Goal: Find specific page/section: Find specific page/section

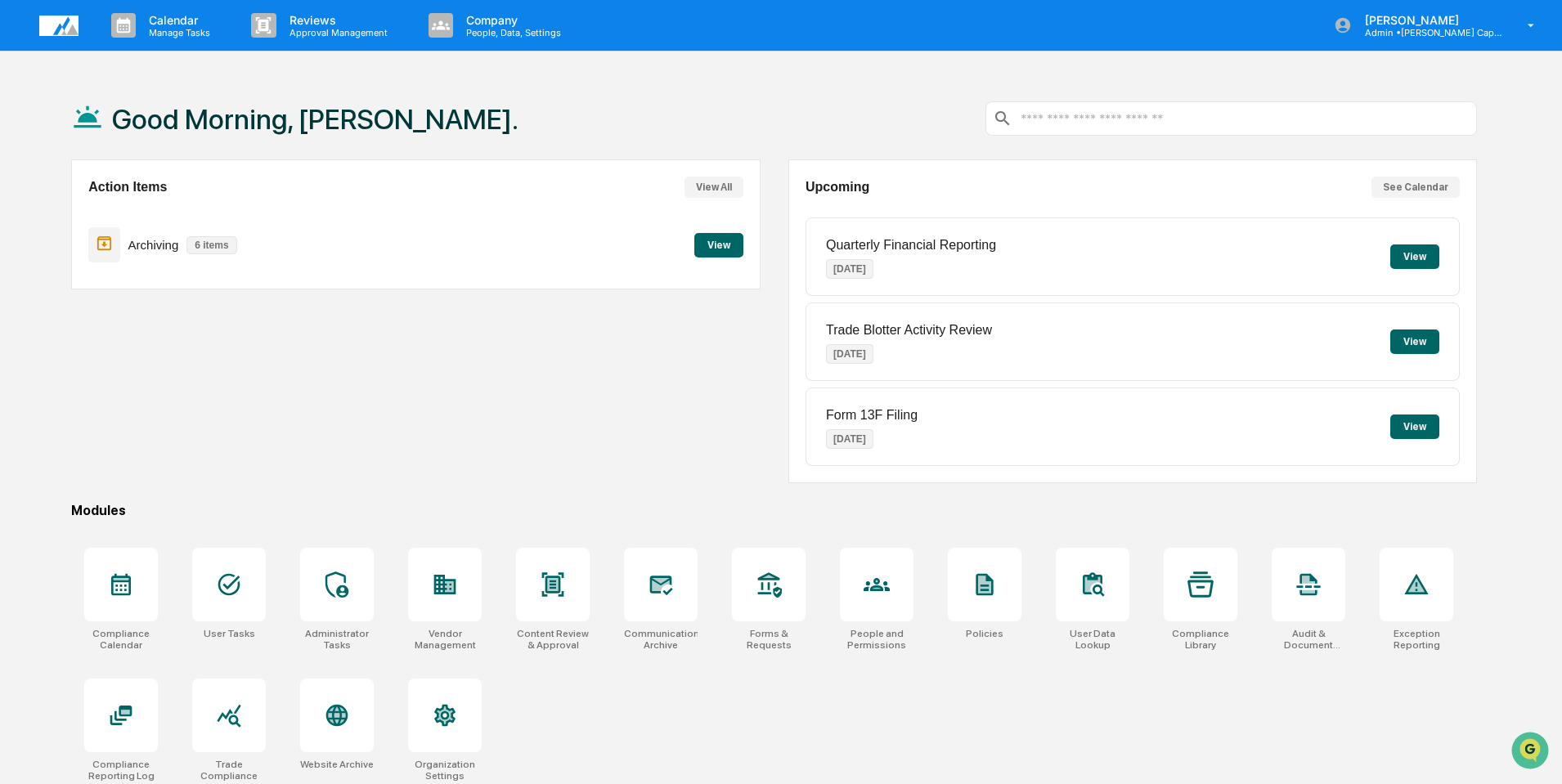
click at [721, 244] on button "View" at bounding box center [719, 245] width 49 height 24
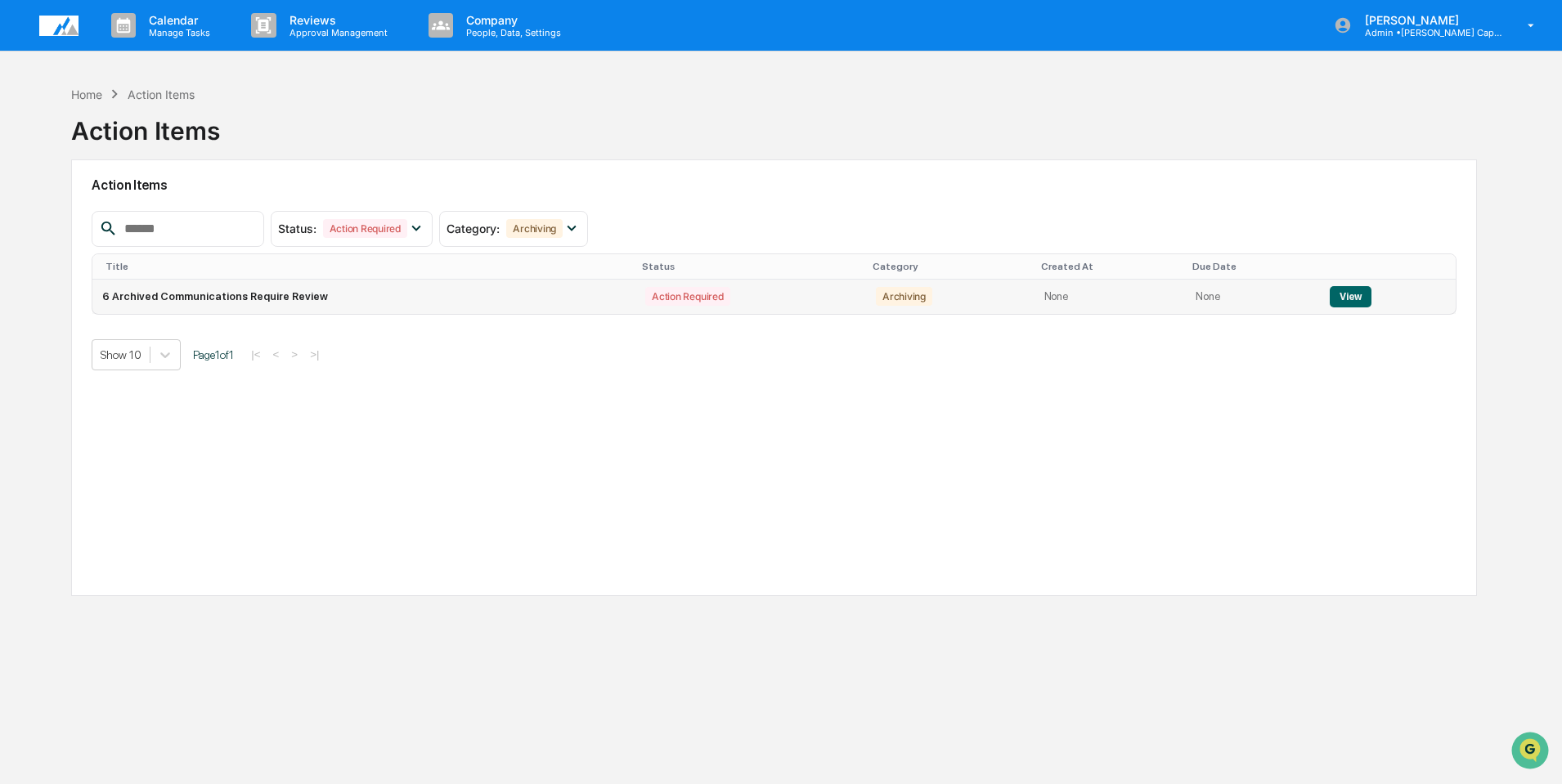
click at [1340, 301] on button "View" at bounding box center [1351, 297] width 41 height 22
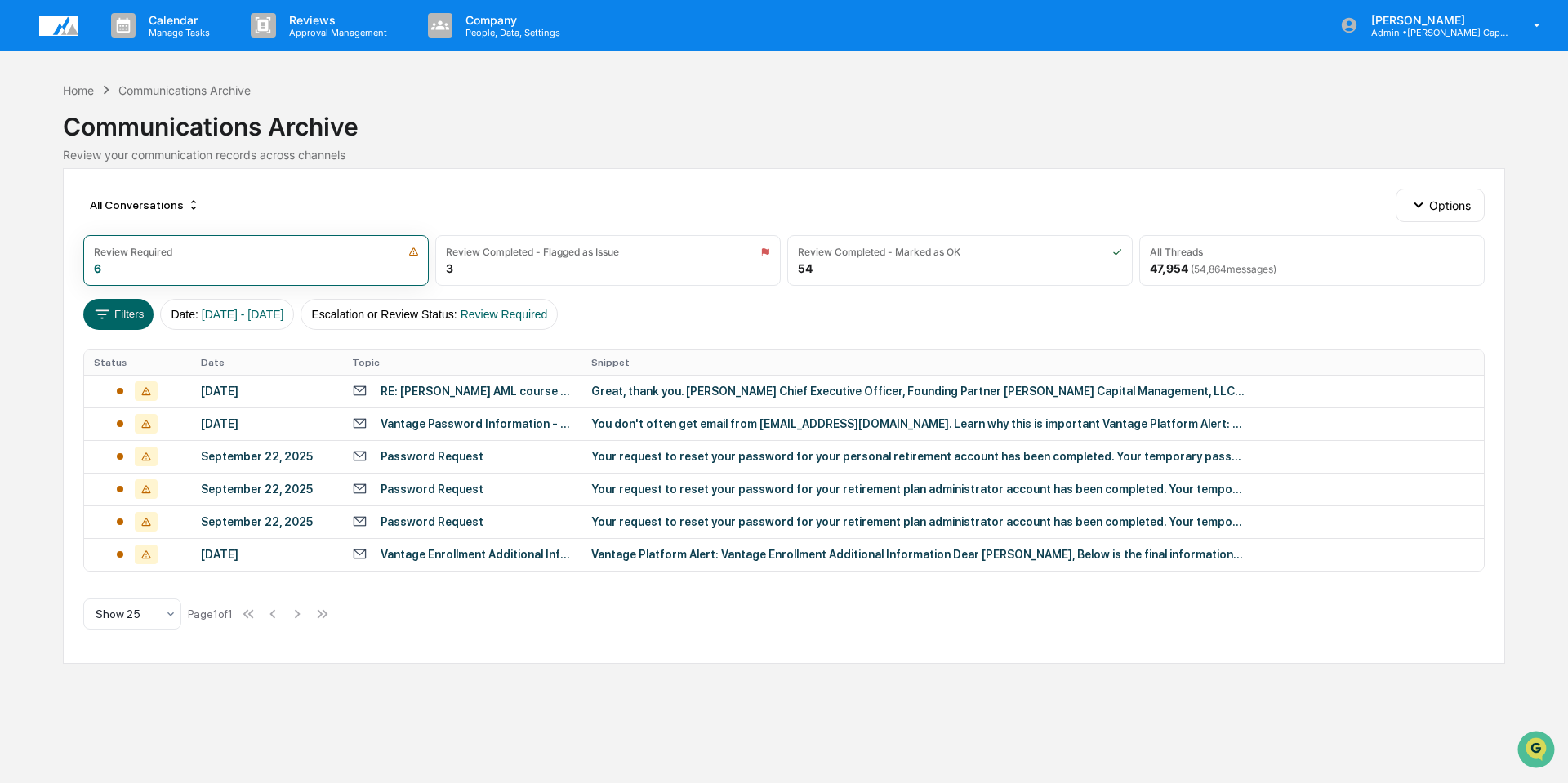
click at [61, 27] on img at bounding box center [58, 26] width 39 height 21
